Goal: Navigation & Orientation: Find specific page/section

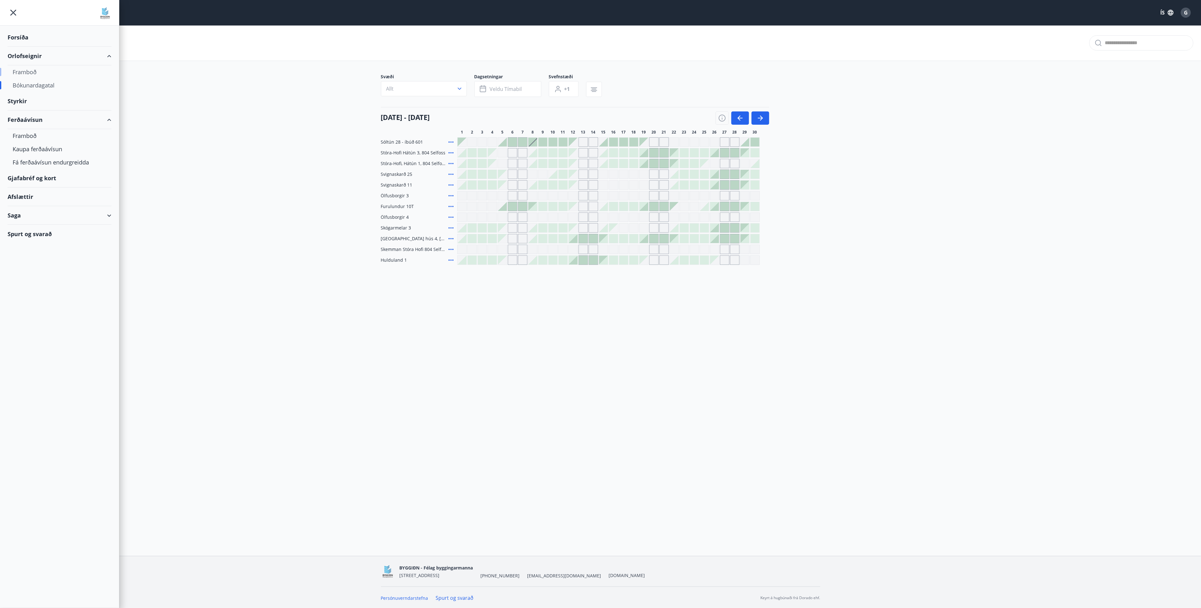
click at [25, 72] on div "Framboð" at bounding box center [60, 71] width 94 height 13
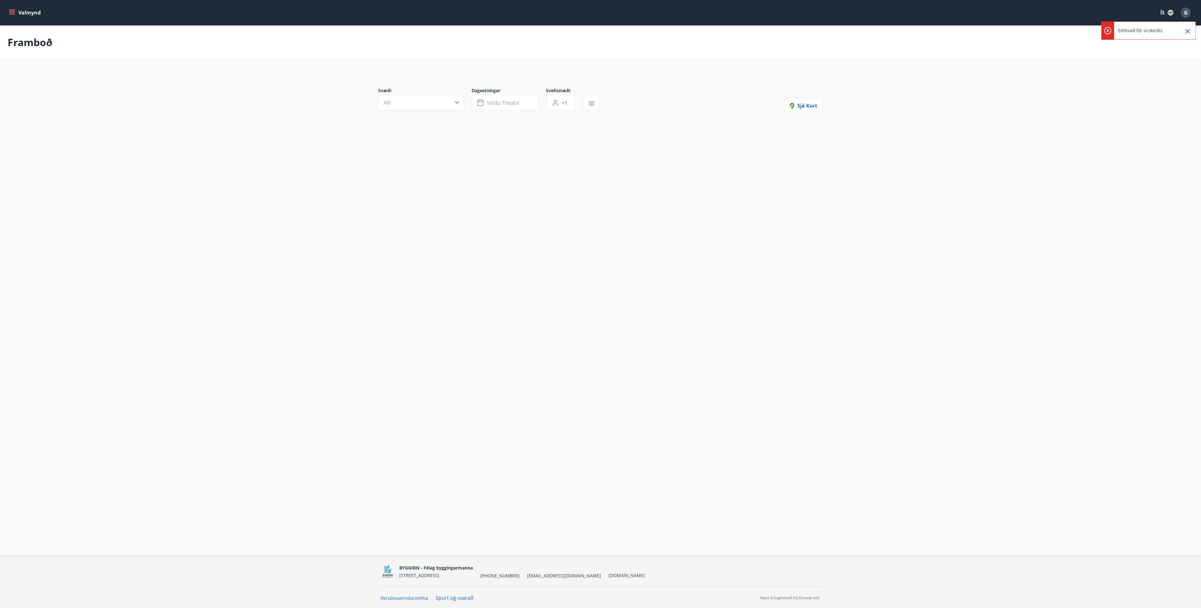
click at [17, 10] on button "Valmynd" at bounding box center [26, 12] width 36 height 11
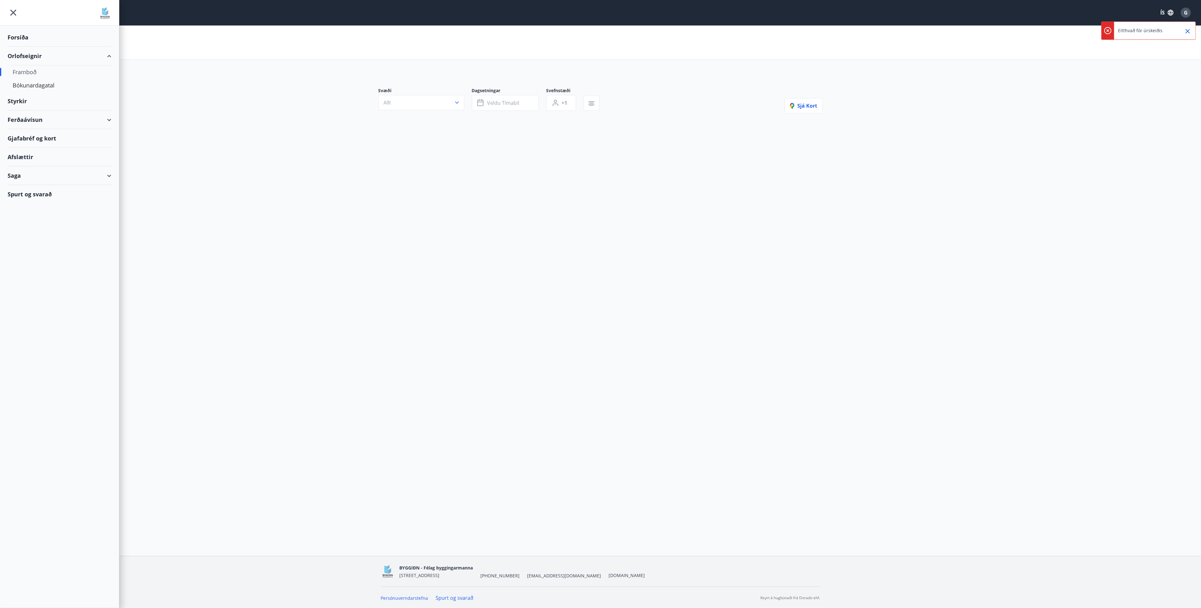
click at [15, 35] on div "Forsíða" at bounding box center [60, 37] width 104 height 19
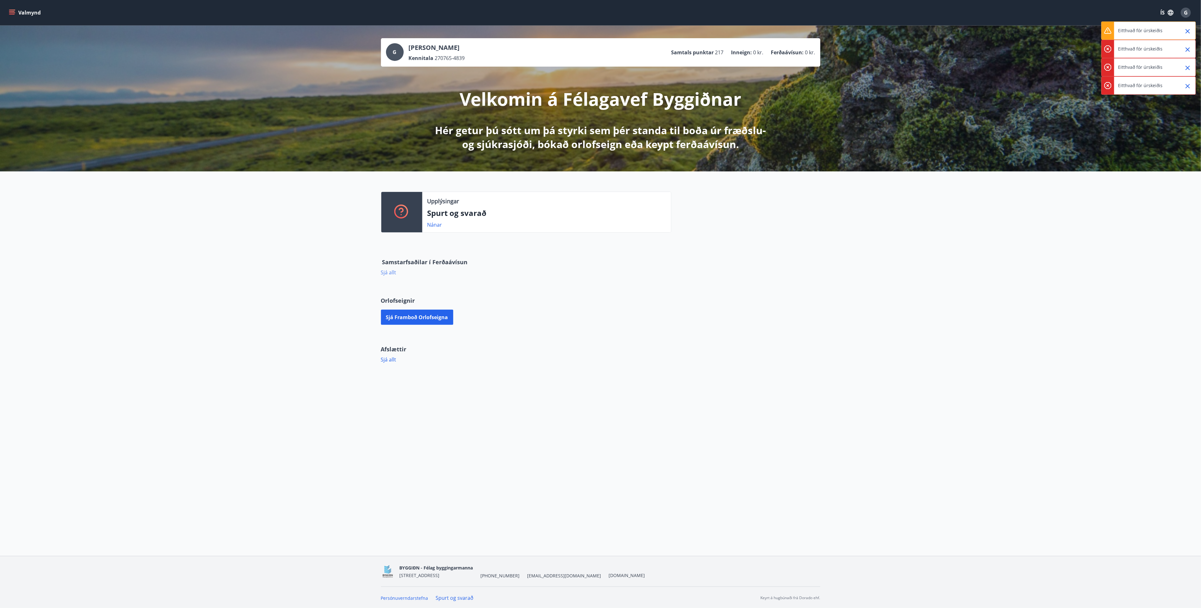
click at [386, 274] on link "Sjá allt" at bounding box center [388, 272] width 15 height 7
